Goal: Task Accomplishment & Management: Manage account settings

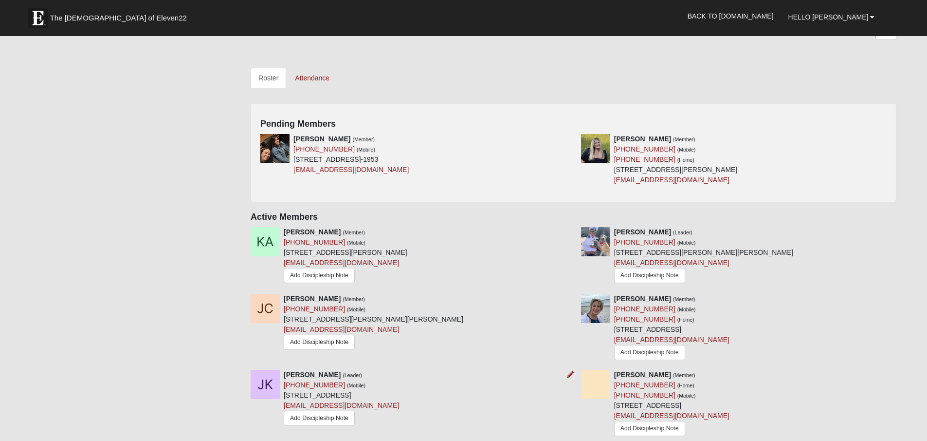
scroll to position [389, 0]
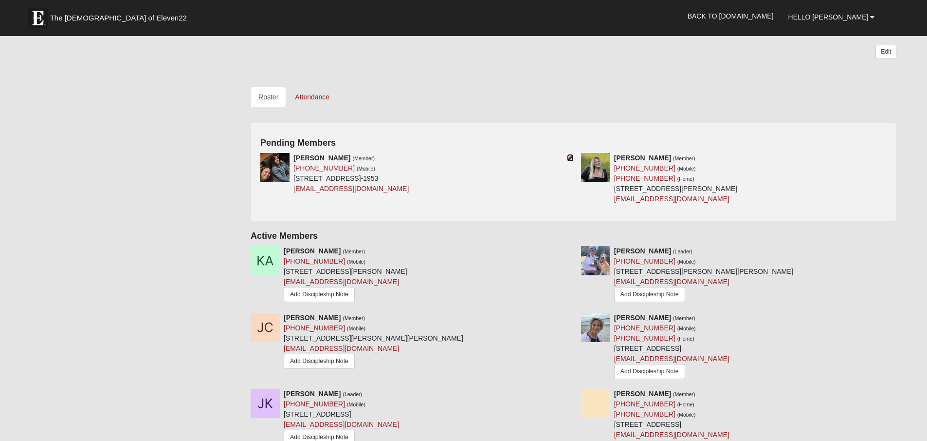
click at [568, 154] on icon at bounding box center [570, 157] width 7 height 7
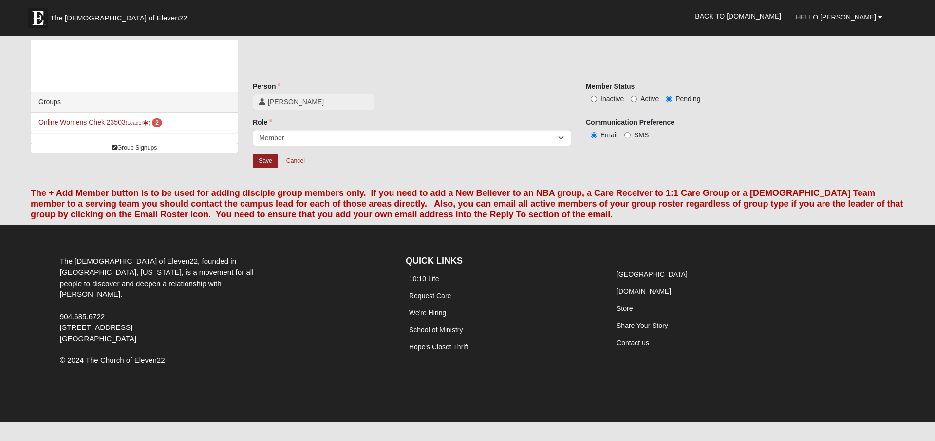
click at [643, 100] on span "Active" at bounding box center [649, 99] width 18 height 8
click at [637, 100] on input "Active" at bounding box center [633, 99] width 6 height 6
radio input "true"
click at [258, 156] on input "Save" at bounding box center [265, 161] width 25 height 14
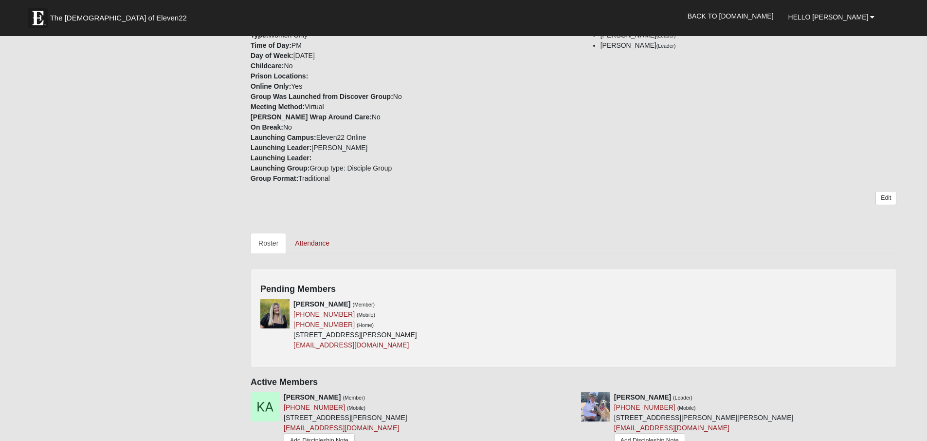
scroll to position [341, 0]
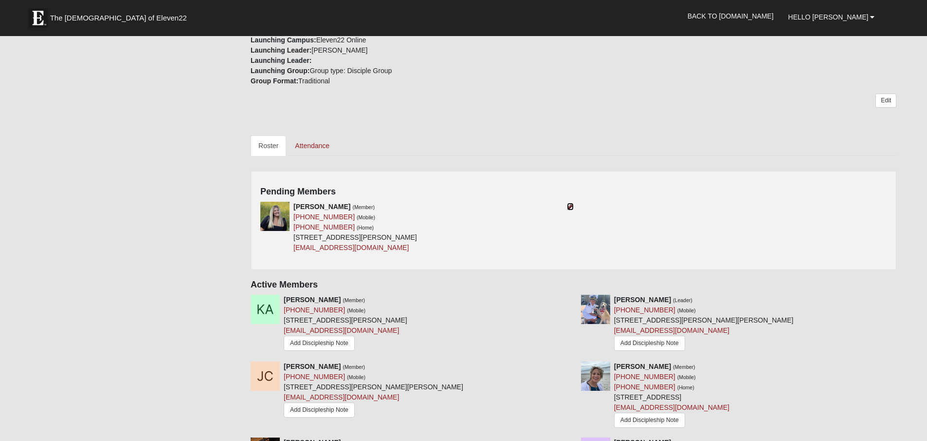
click at [570, 203] on icon at bounding box center [570, 206] width 7 height 7
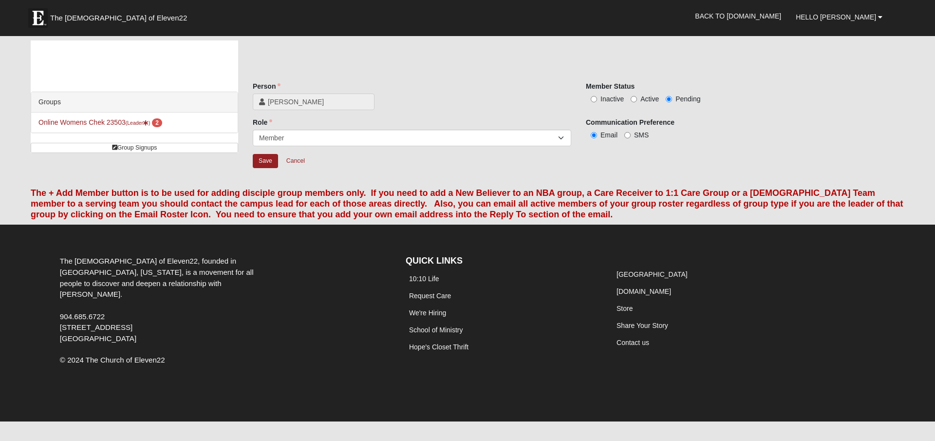
click at [640, 93] on div "Member Status Inactive Active Pending" at bounding box center [745, 92] width 318 height 22
click at [636, 96] on input "Active" at bounding box center [633, 99] width 6 height 6
radio input "true"
click at [267, 160] on input "Save" at bounding box center [265, 161] width 25 height 14
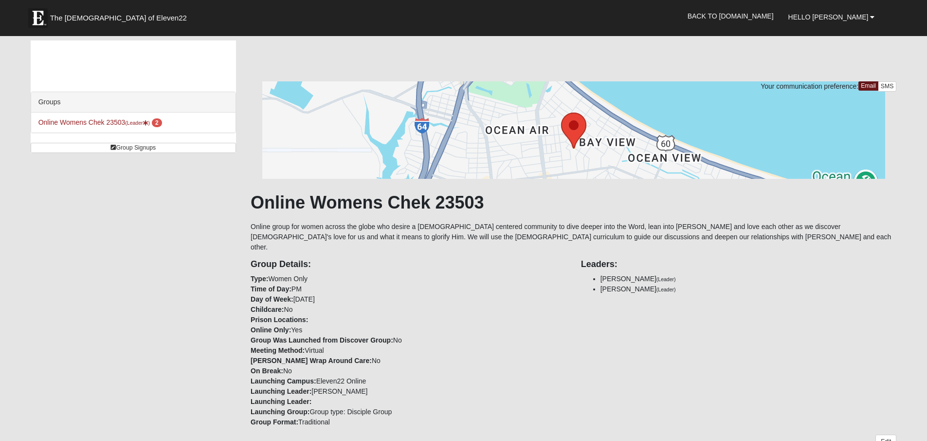
drag, startPoint x: 418, startPoint y: 229, endPoint x: 633, endPoint y: 225, distance: 215.2
